Goal: Find specific page/section: Find specific page/section

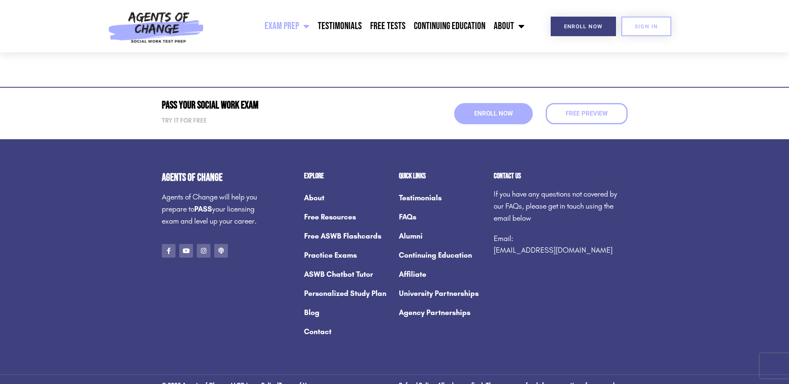
scroll to position [4505, 0]
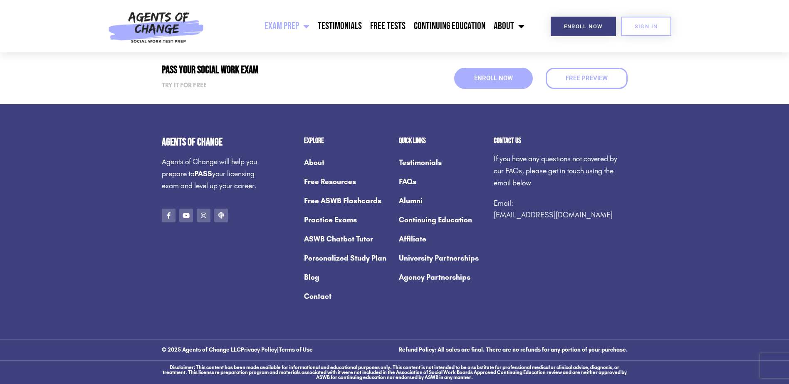
click at [323, 292] on link "Contact" at bounding box center [347, 296] width 87 height 19
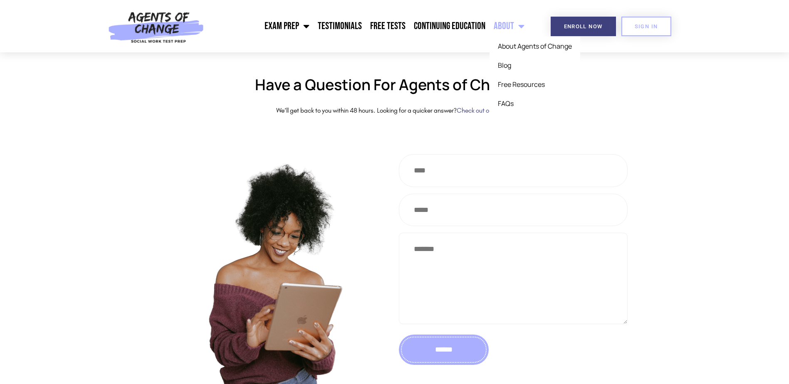
click at [523, 25] on span "Menu" at bounding box center [519, 26] width 10 height 18
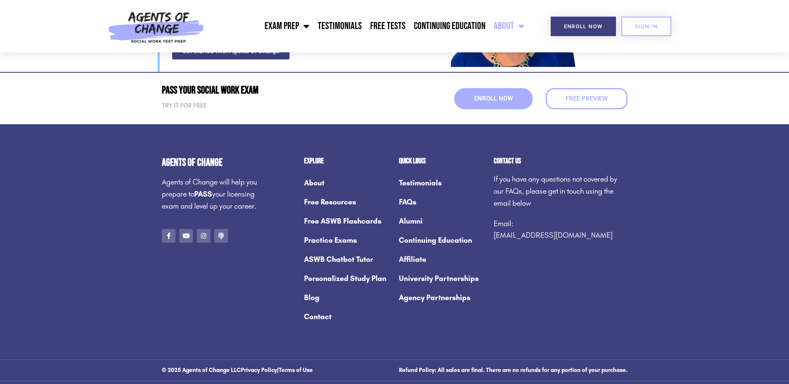
scroll to position [1137, 0]
